Goal: Task Accomplishment & Management: Manage account settings

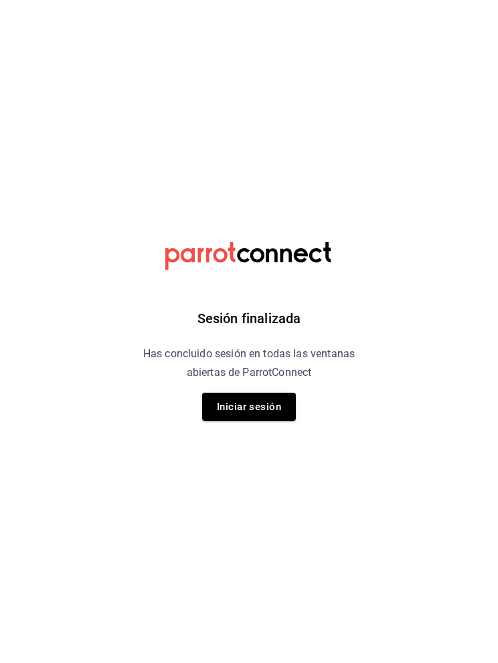
click at [264, 402] on button "Iniciar sesión" at bounding box center [249, 407] width 94 height 28
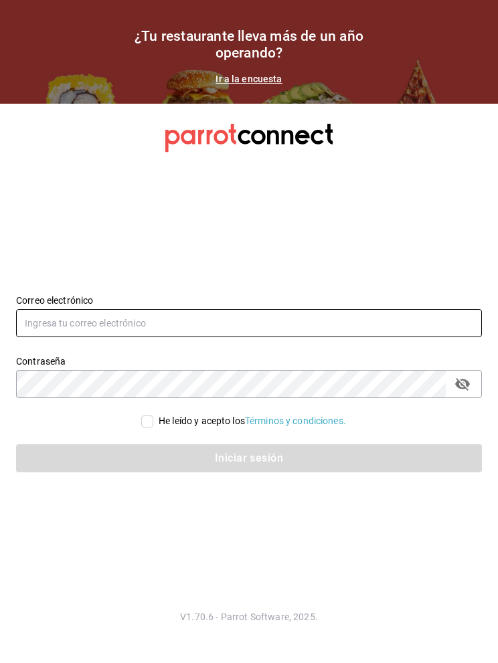
click at [56, 337] on input "text" at bounding box center [249, 323] width 466 height 28
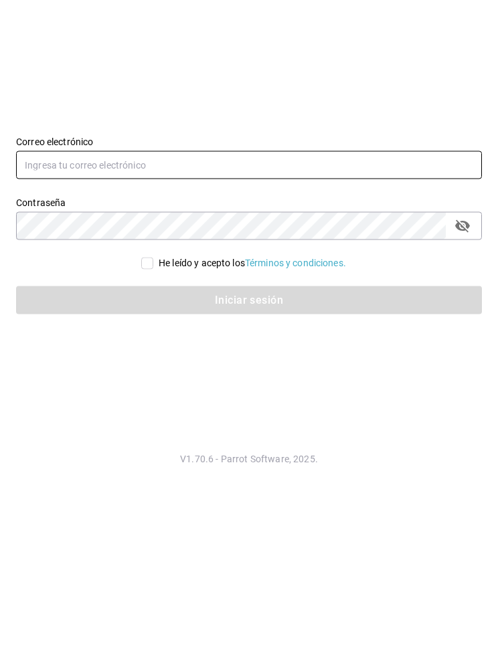
click at [470, 376] on icon "passwordField" at bounding box center [463, 384] width 16 height 16
click at [460, 376] on icon "passwordField" at bounding box center [463, 384] width 16 height 16
click at [461, 376] on icon "passwordField" at bounding box center [463, 384] width 16 height 16
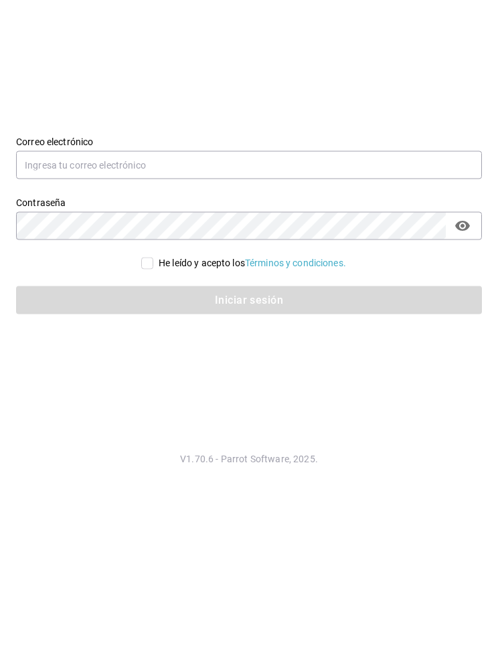
scroll to position [54, 0]
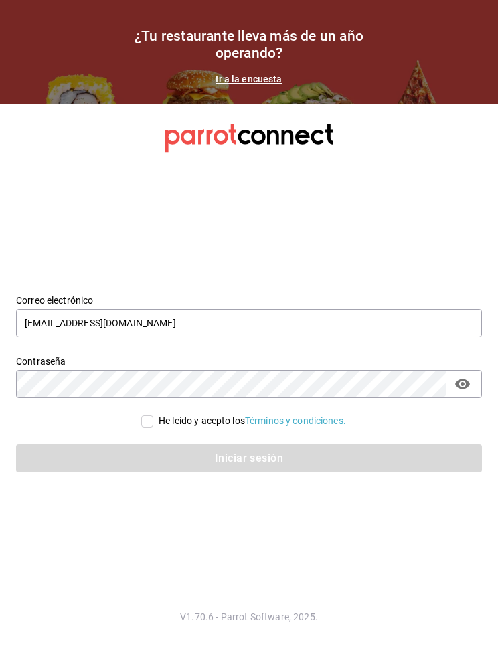
type input "[EMAIL_ADDRESS][DOMAIN_NAME]"
